Goal: Find specific fact: Find specific fact

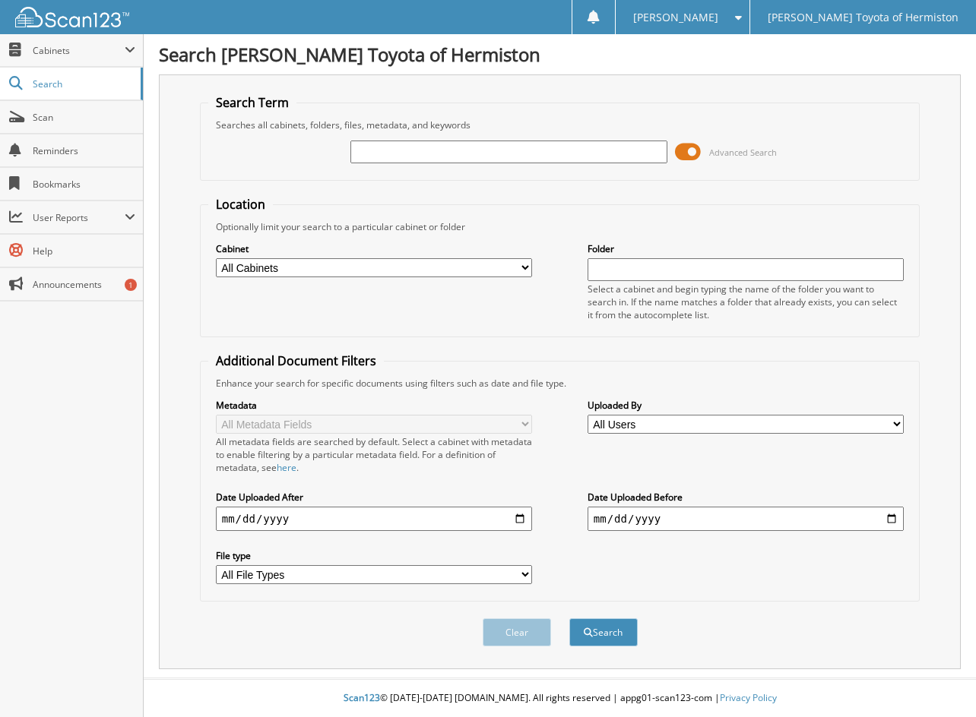
click at [365, 150] on input "text" at bounding box center [508, 152] width 316 height 23
type input "25H782B"
click at [569, 618] on button "Search" at bounding box center [603, 632] width 68 height 28
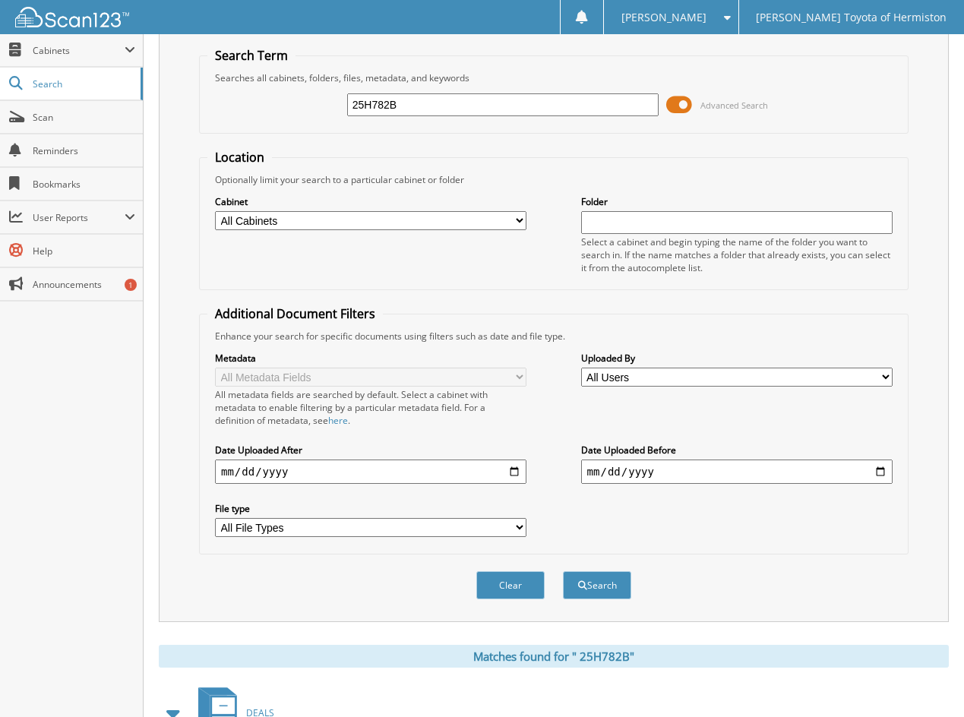
scroll to position [245, 0]
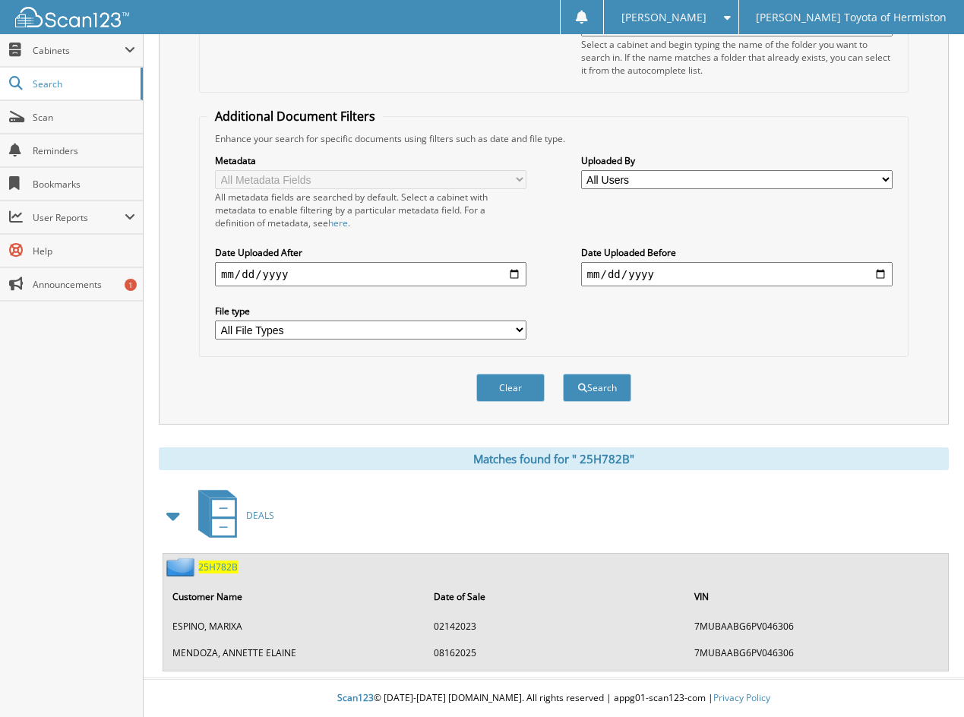
click at [221, 565] on span "2 5 H 7 8 2 B" at bounding box center [218, 567] width 40 height 13
